Goal: Information Seeking & Learning: Learn about a topic

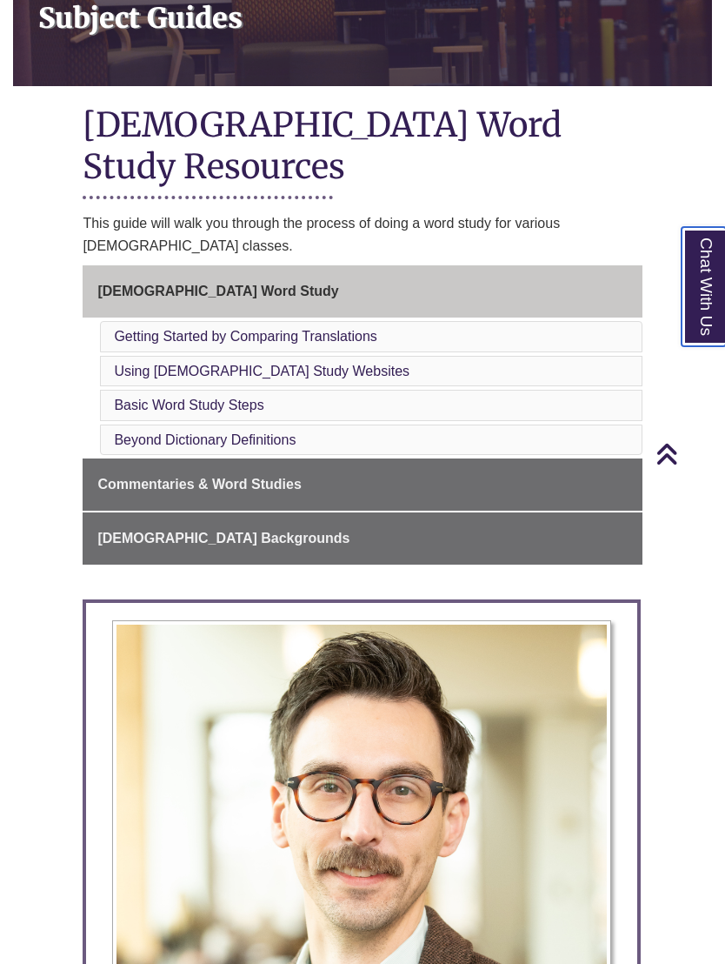
scroll to position [282, 0]
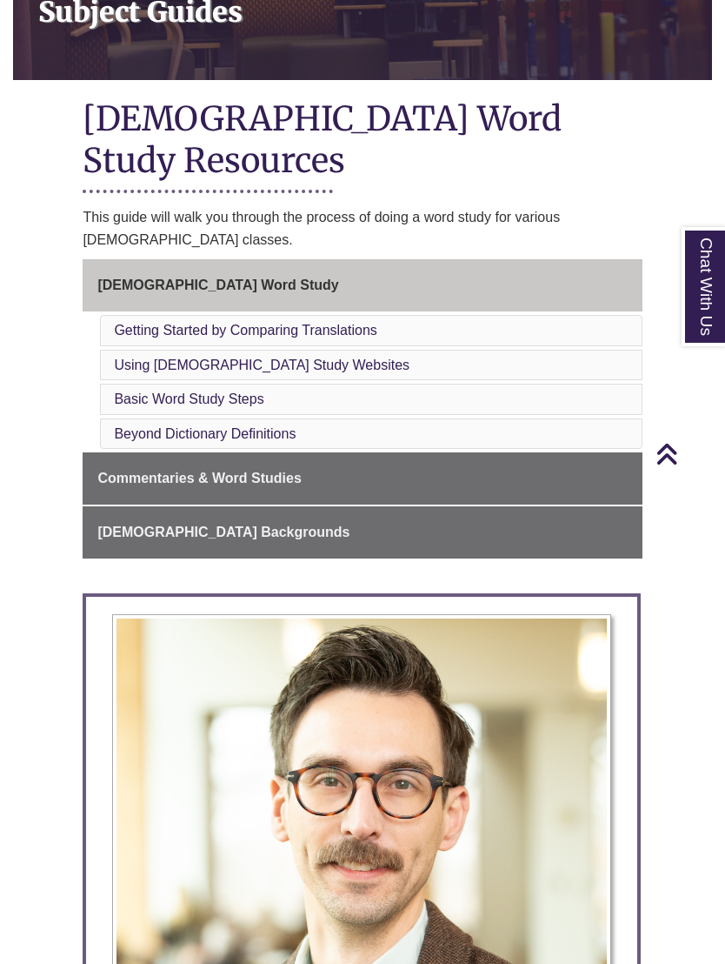
click at [281, 357] on link "Using [DEMOGRAPHIC_DATA] Study Websites" at bounding box center [262, 364] width 296 height 15
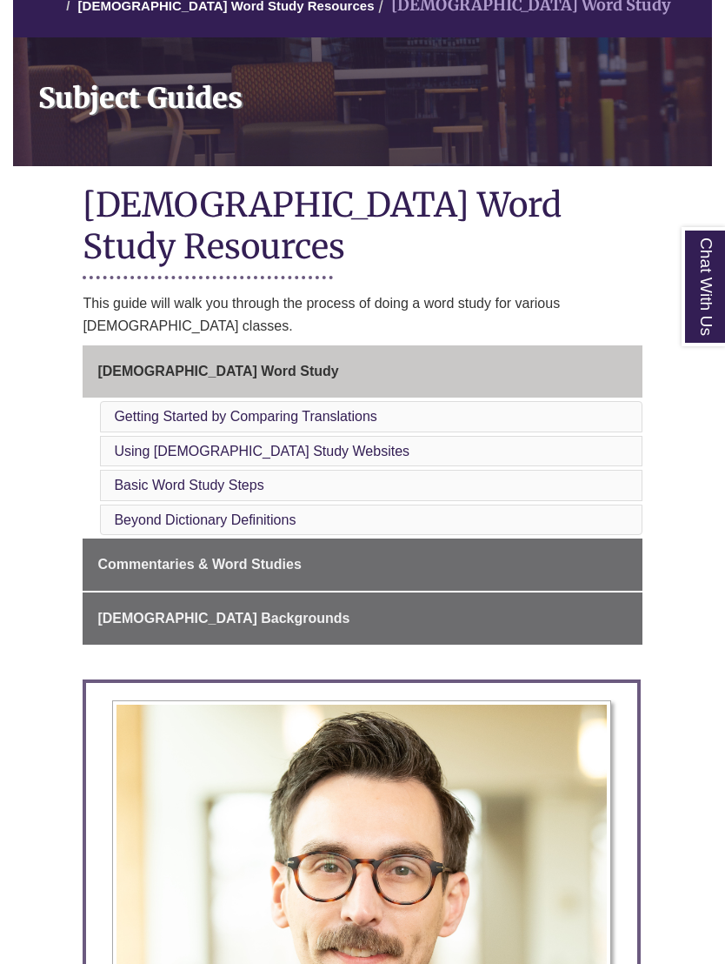
scroll to position [201, 0]
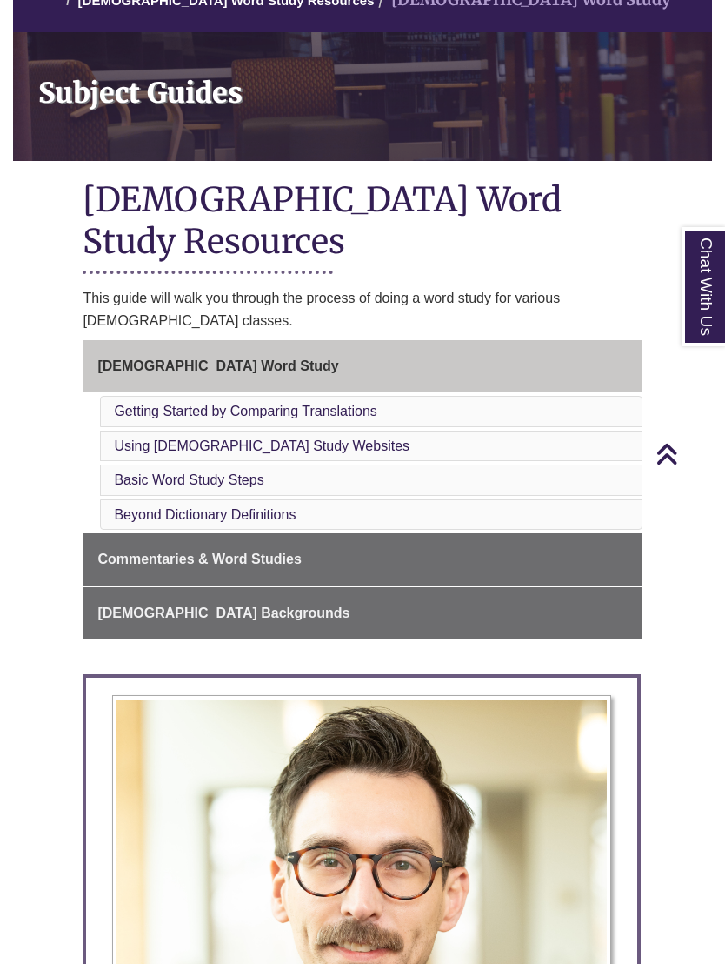
click at [358, 404] on link "Getting Started by Comparing Translations" at bounding box center [245, 411] width 263 height 15
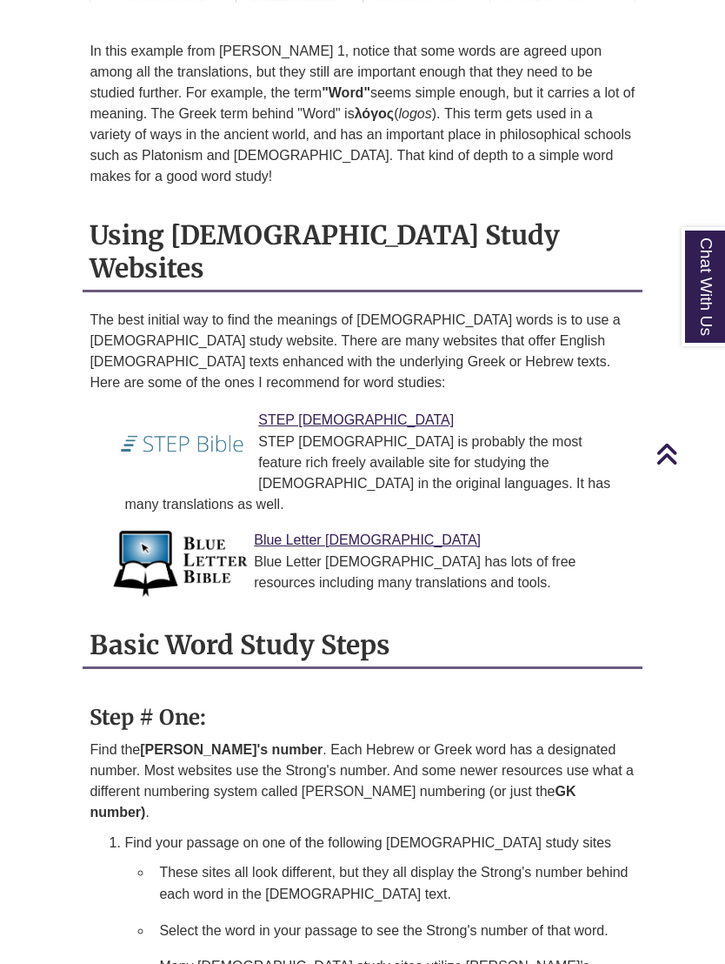
scroll to position [2357, 0]
click at [245, 408] on img at bounding box center [182, 443] width 143 height 70
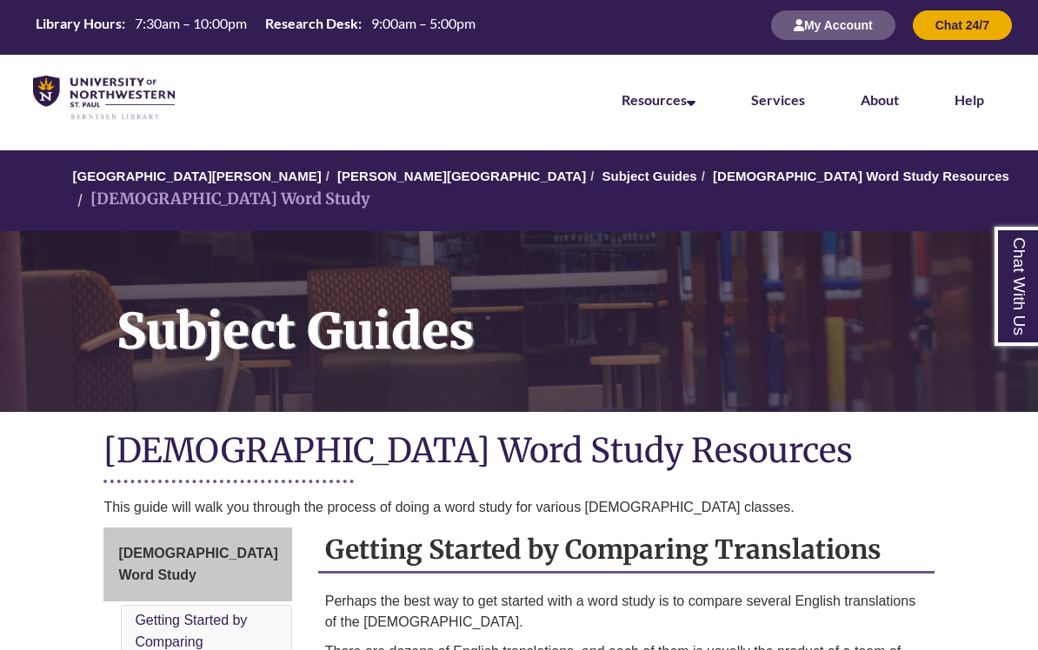
scroll to position [0, 0]
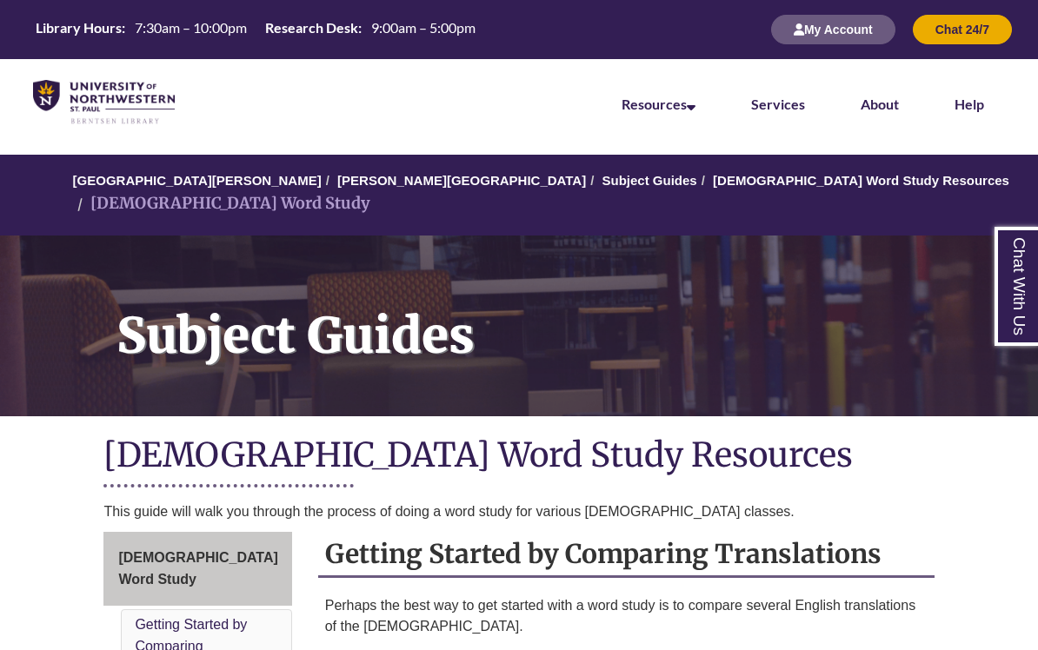
click at [713, 188] on link "[DEMOGRAPHIC_DATA] Word Study Resources" at bounding box center [861, 180] width 297 height 15
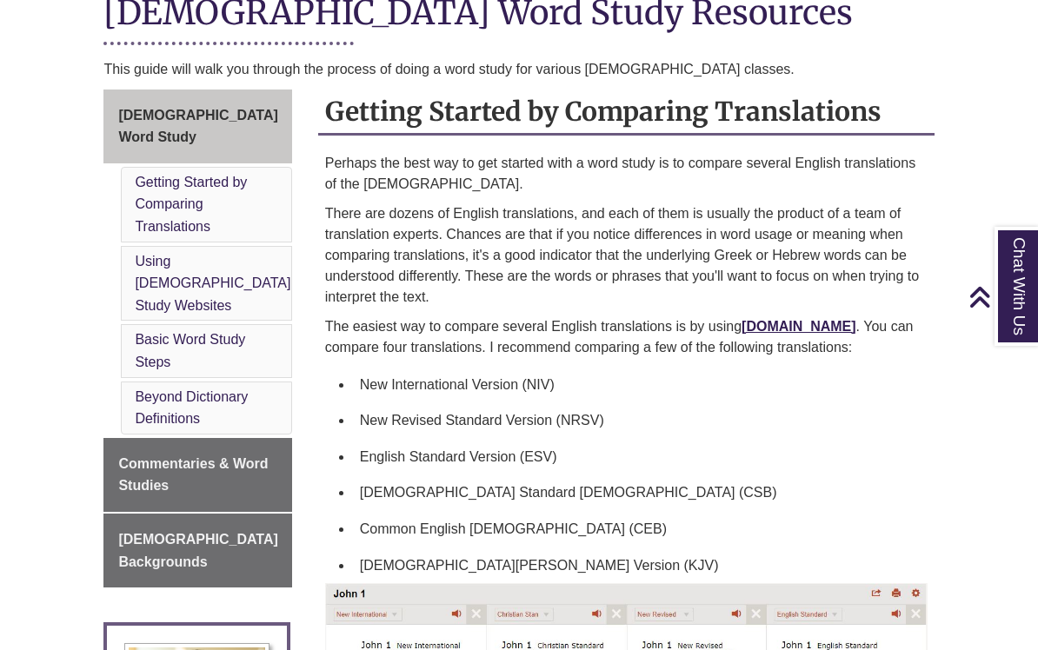
scroll to position [444, 0]
click at [230, 437] on link "Commentaries & Word Studies" at bounding box center [197, 474] width 188 height 74
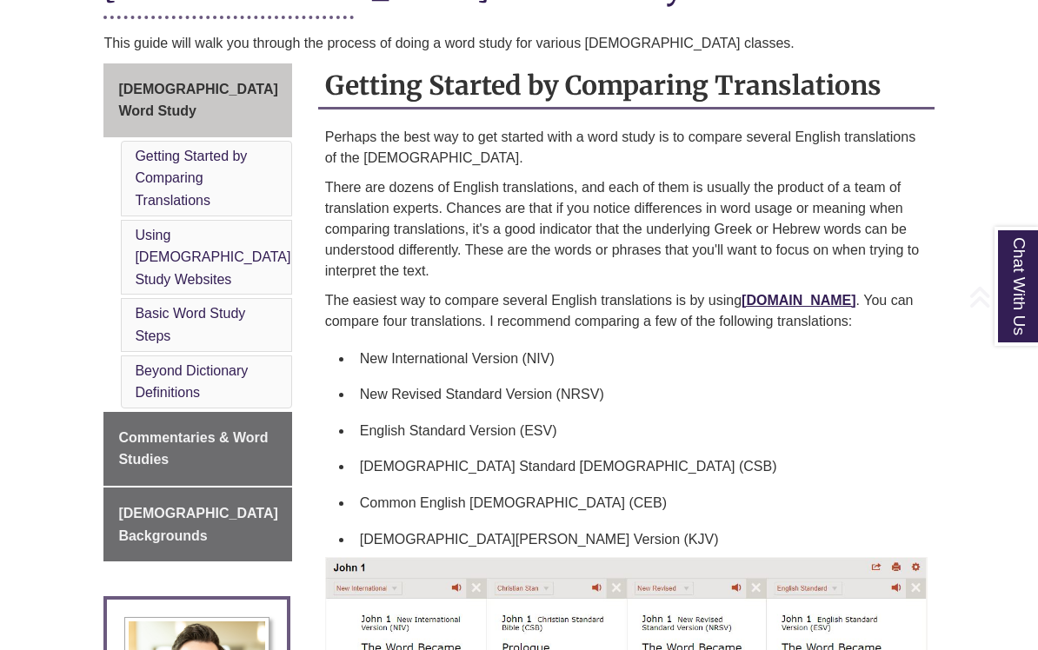
scroll to position [511, 0]
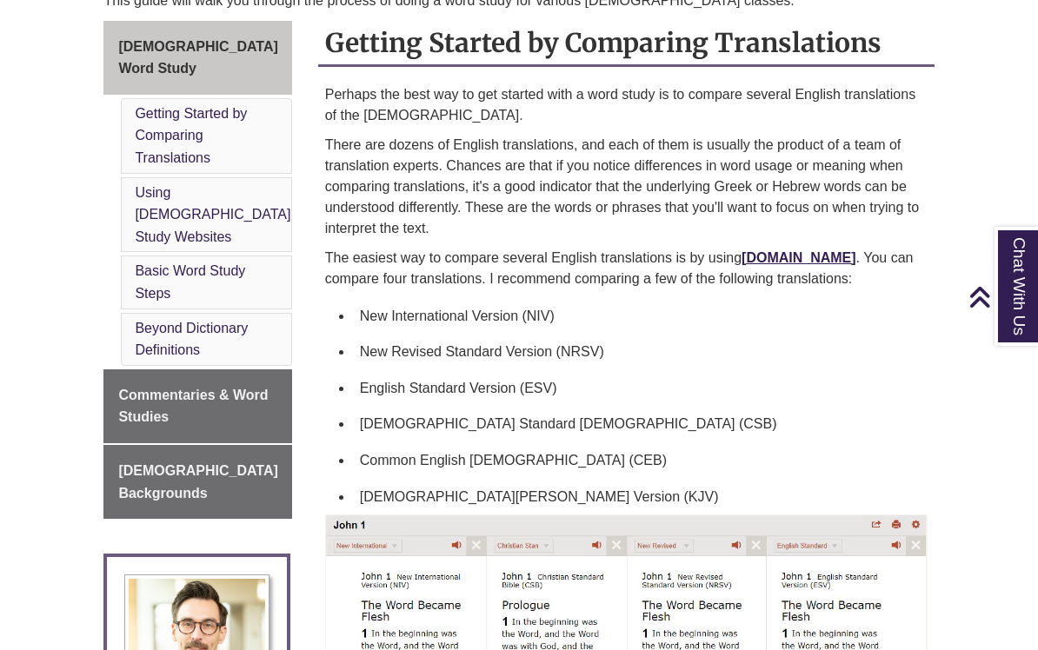
scroll to position [1382, 0]
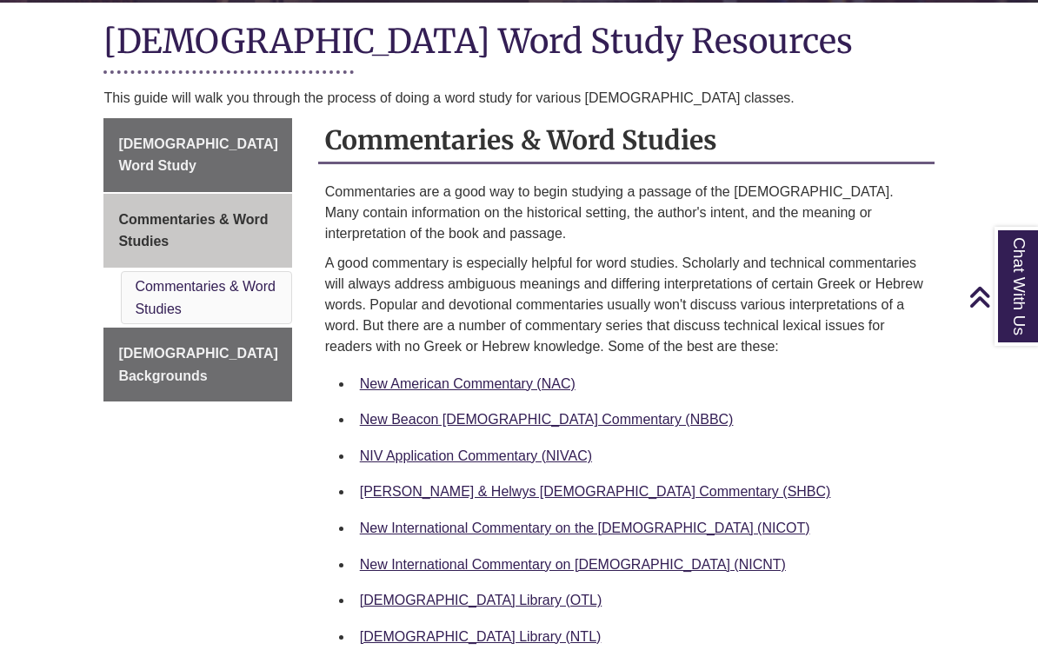
scroll to position [424, 0]
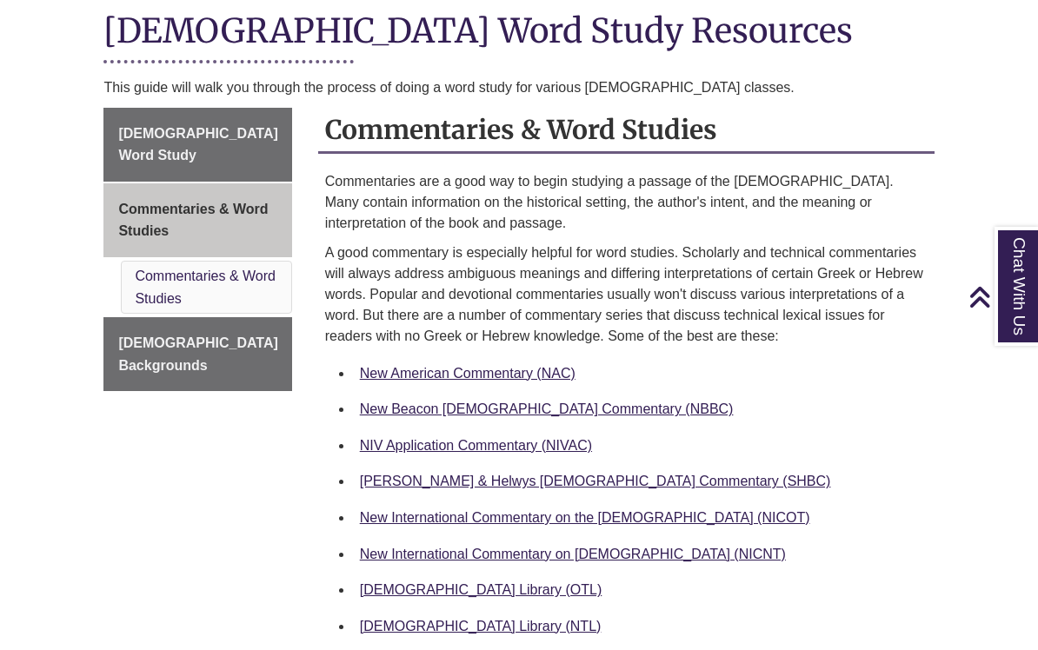
click at [510, 366] on link "New American Commentary (NAC)" at bounding box center [468, 373] width 216 height 15
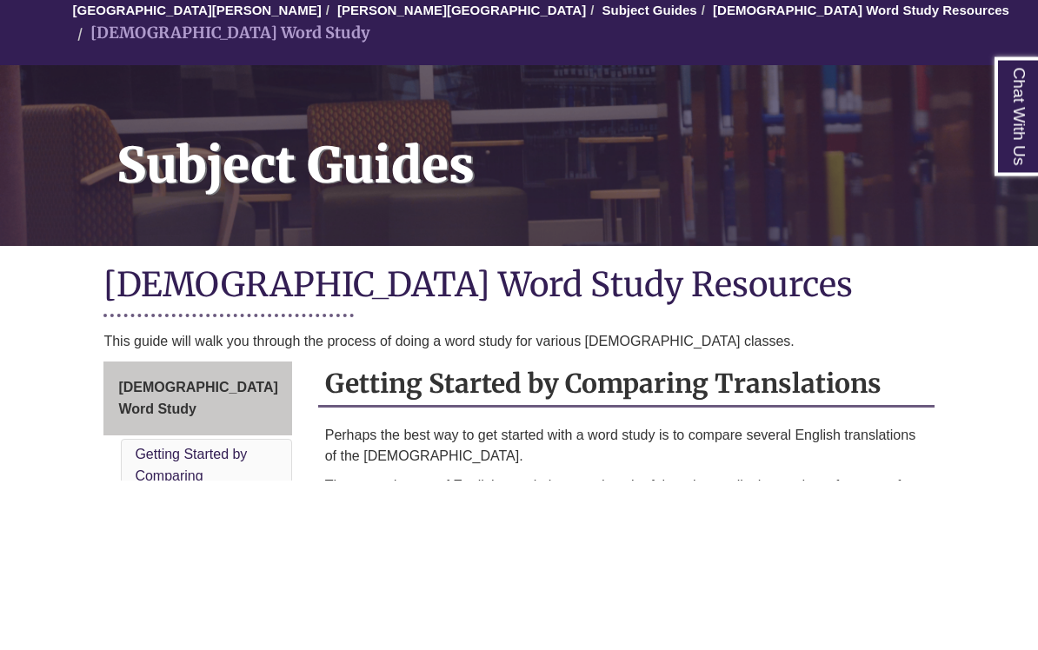
scroll to position [170, 0]
